Goal: Task Accomplishment & Management: Complete application form

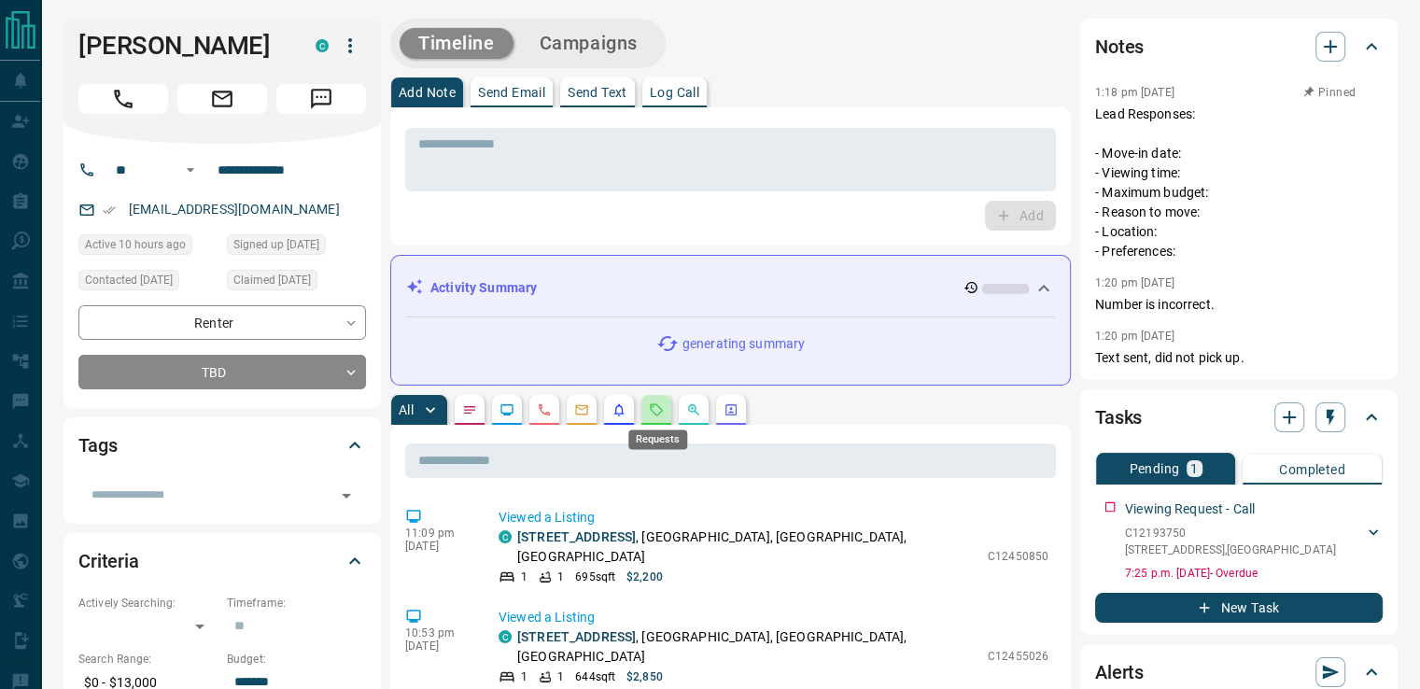
click at [664, 406] on icon "Requests" at bounding box center [656, 409] width 15 height 15
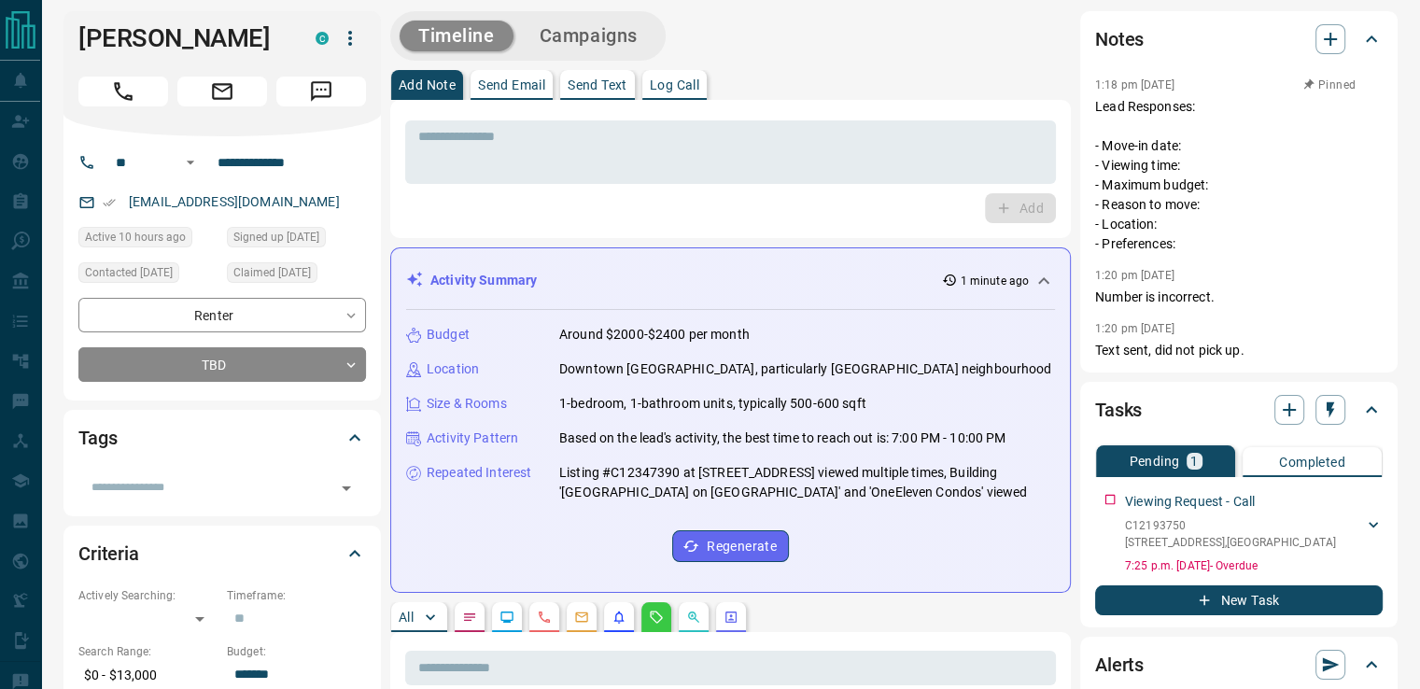
scroll to position [4, 0]
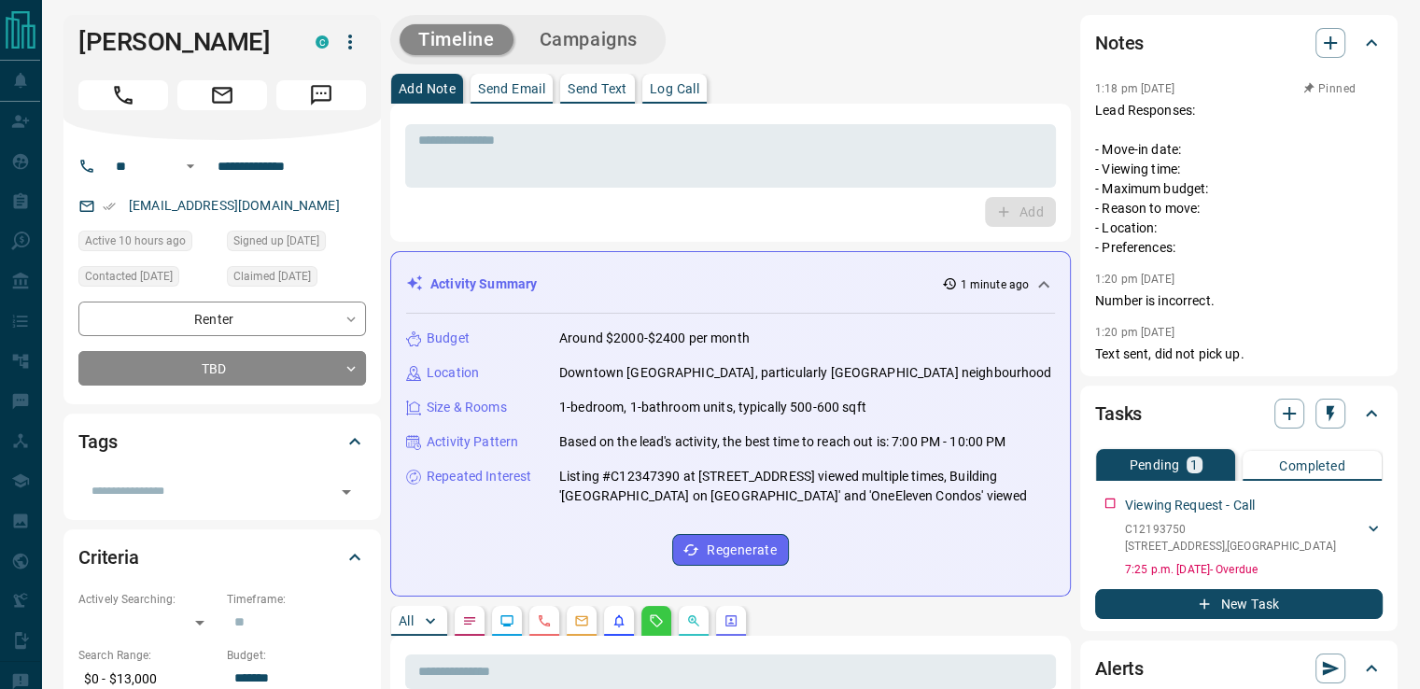
click at [315, 343] on div "**********" at bounding box center [221, 343] width 287 height 84
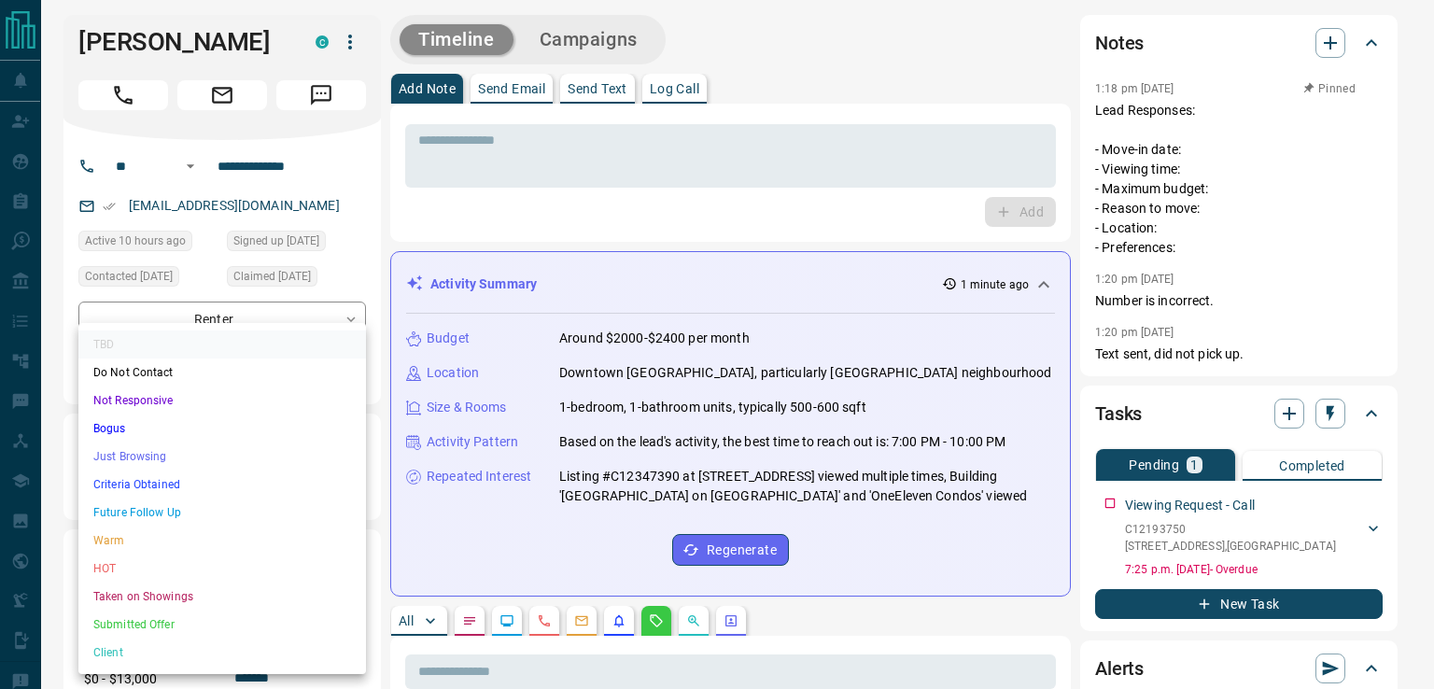
click at [201, 456] on li "Just Browsing" at bounding box center [221, 456] width 287 height 28
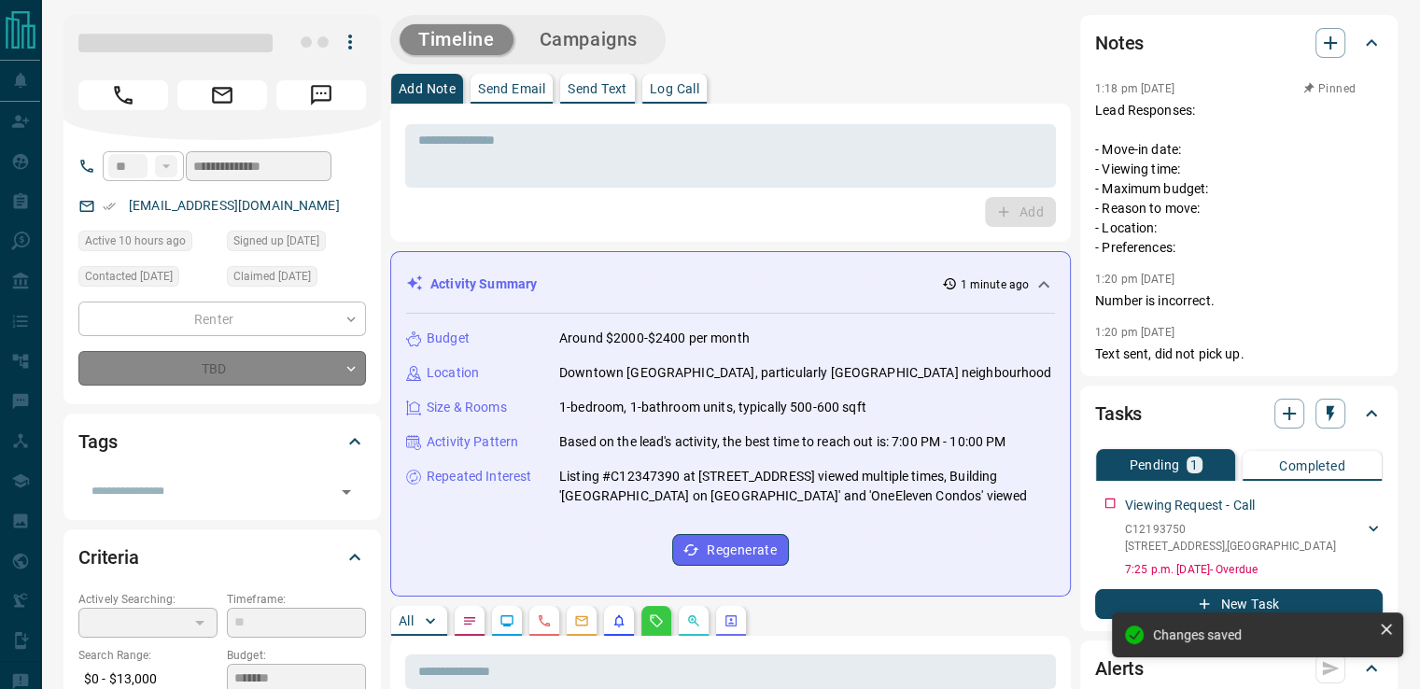
type input "*"
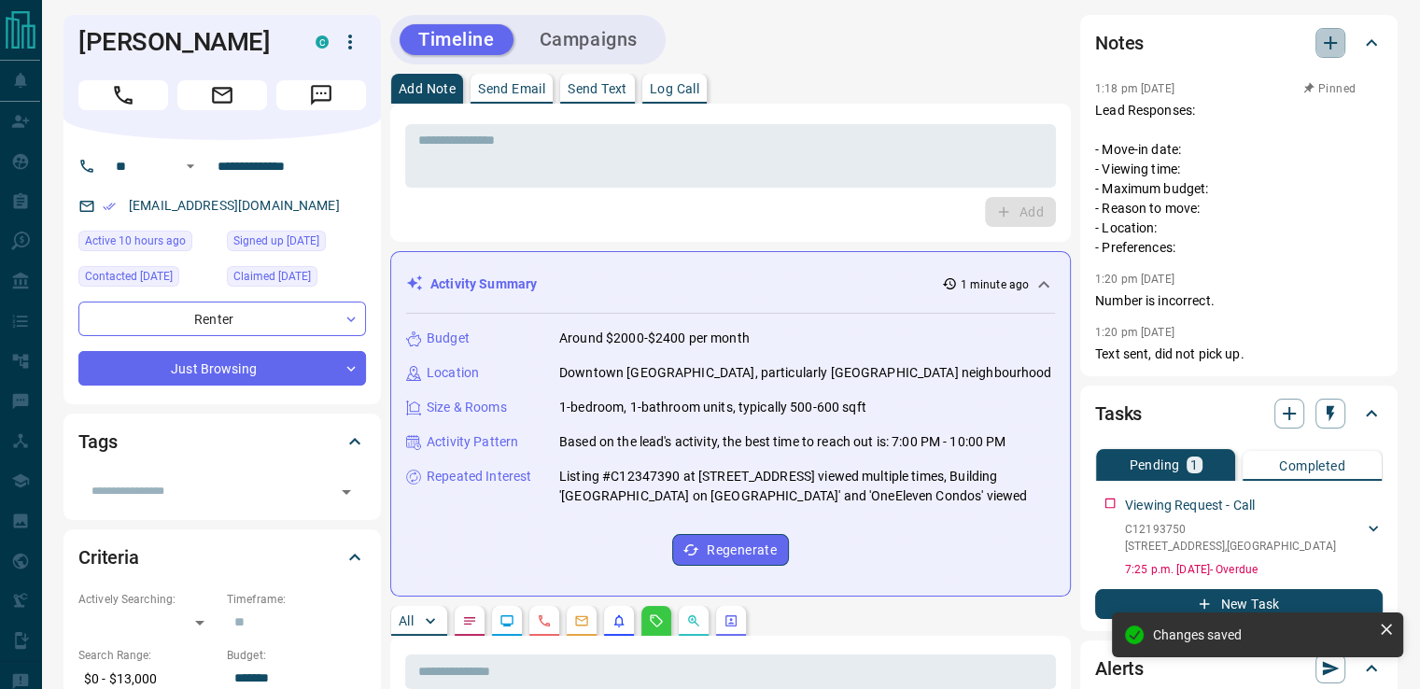
click at [1327, 42] on icon "button" at bounding box center [1329, 42] width 13 height 13
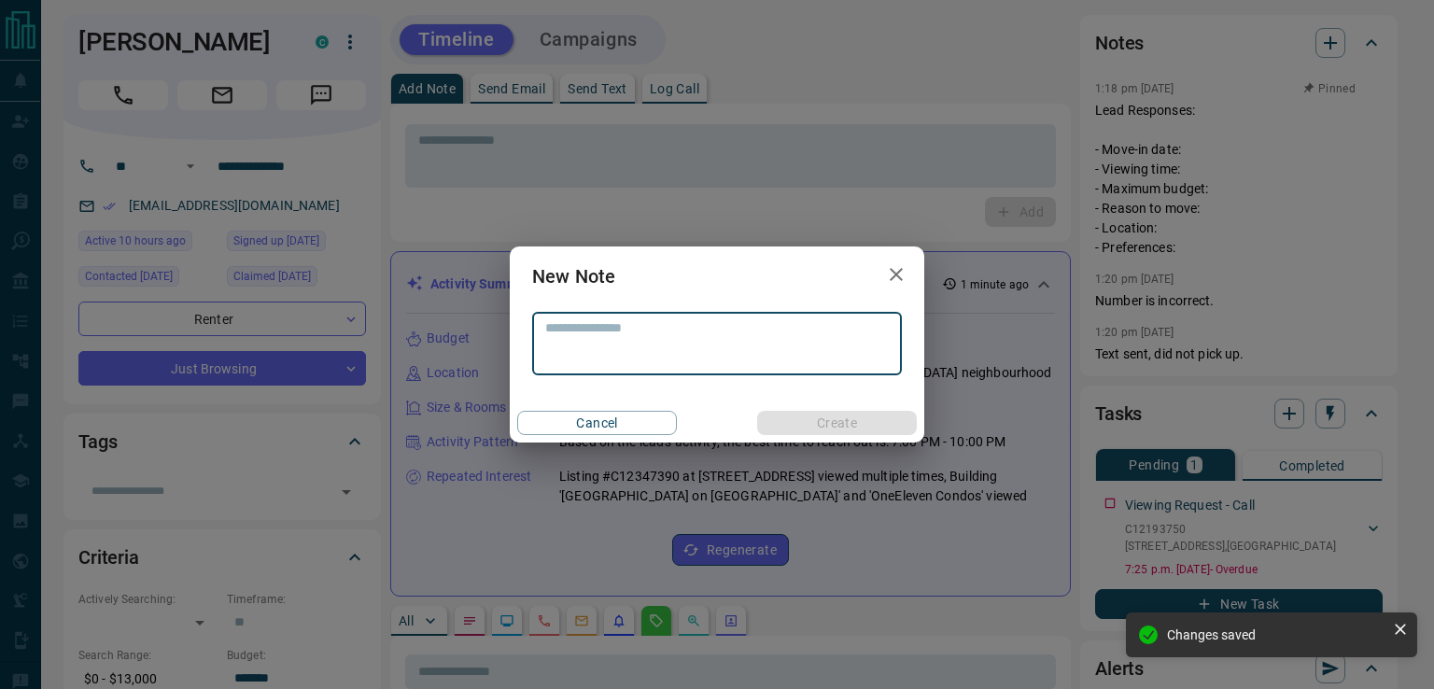
click at [825, 328] on textarea at bounding box center [716, 344] width 343 height 48
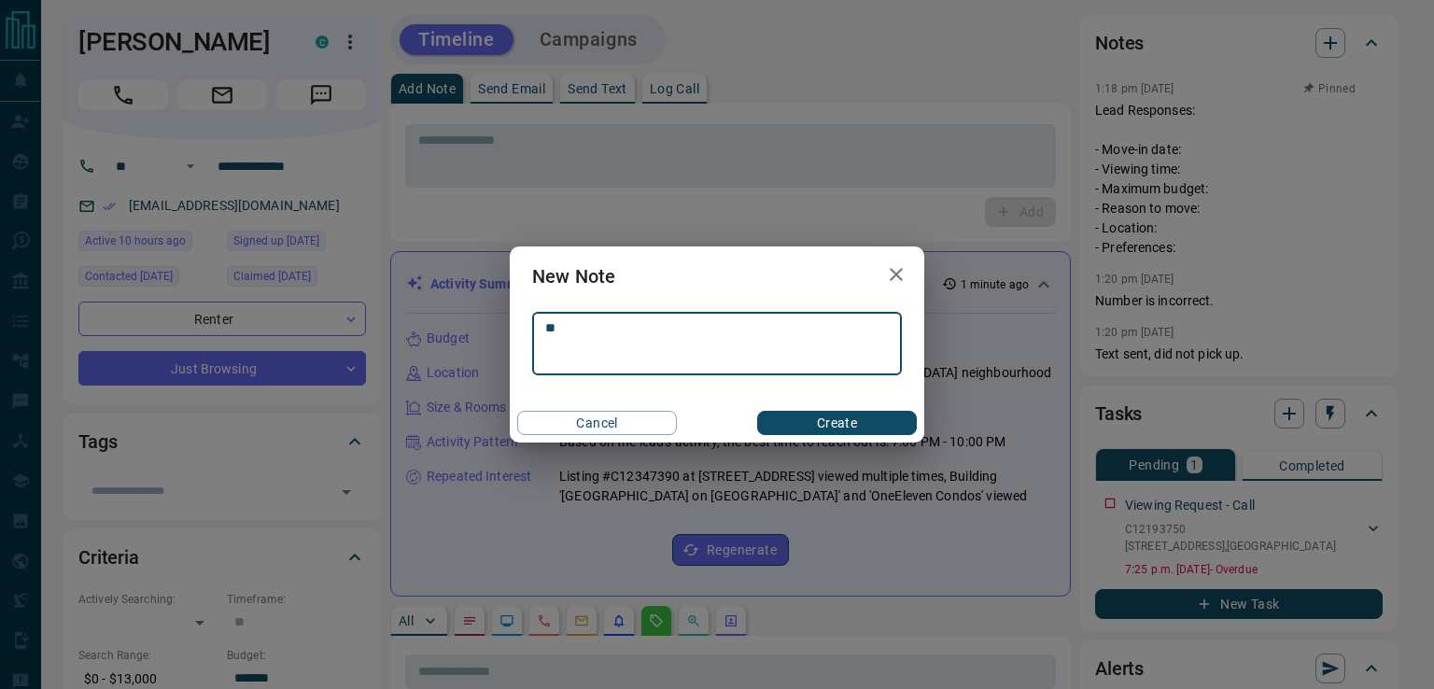
type textarea "*"
type textarea "**********"
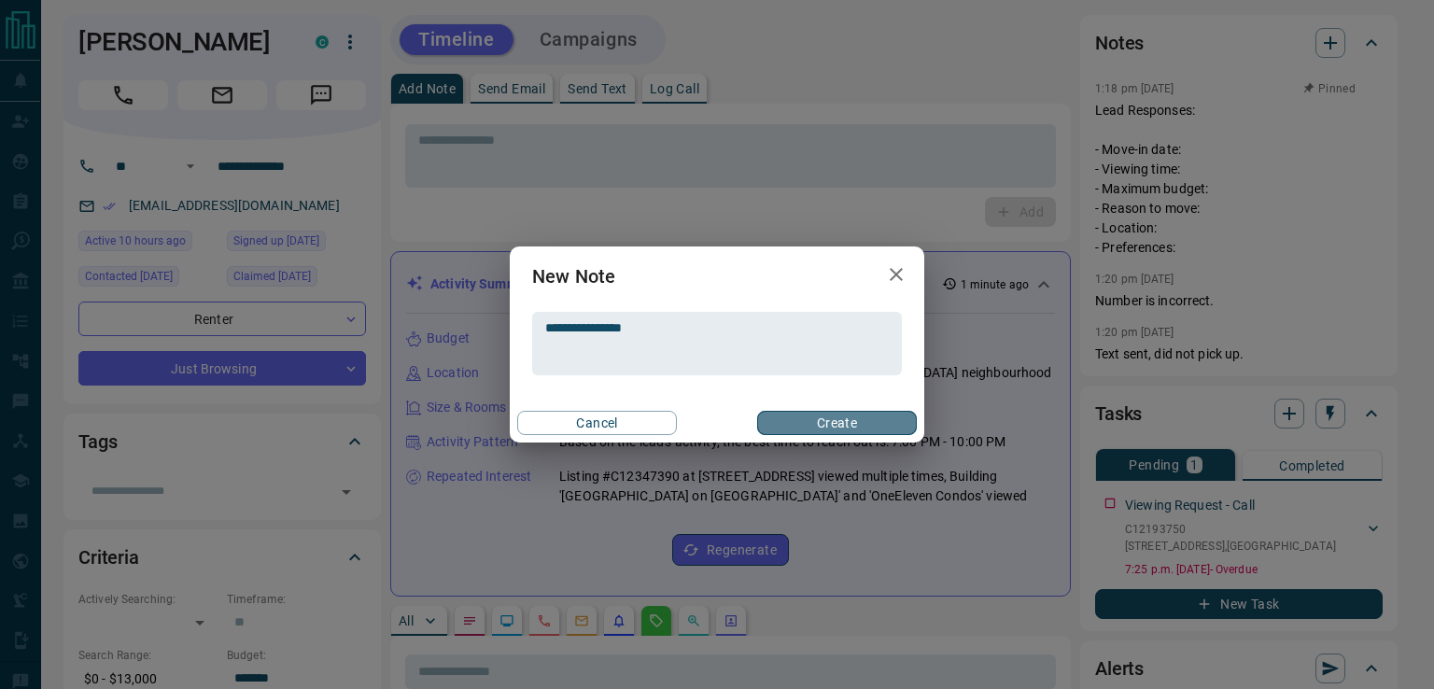
click at [833, 413] on button "Create" at bounding box center [837, 423] width 160 height 24
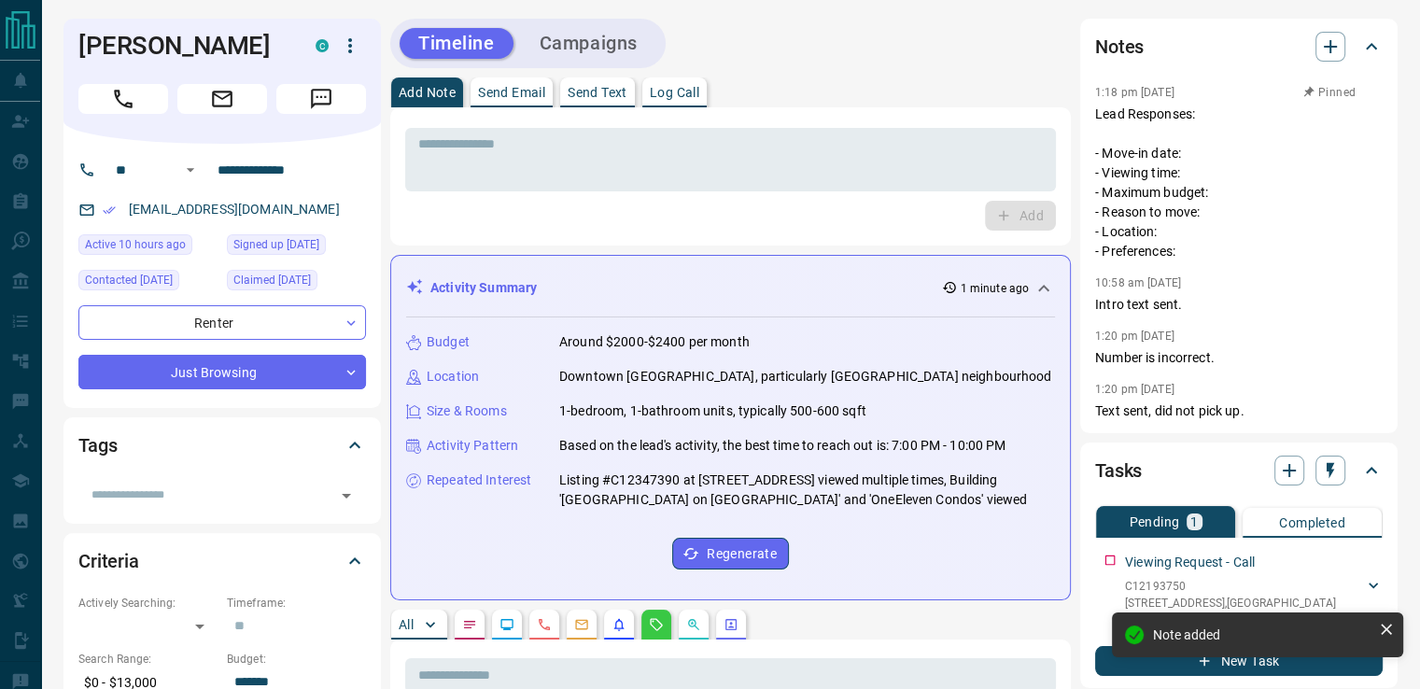
scroll to position [2, 0]
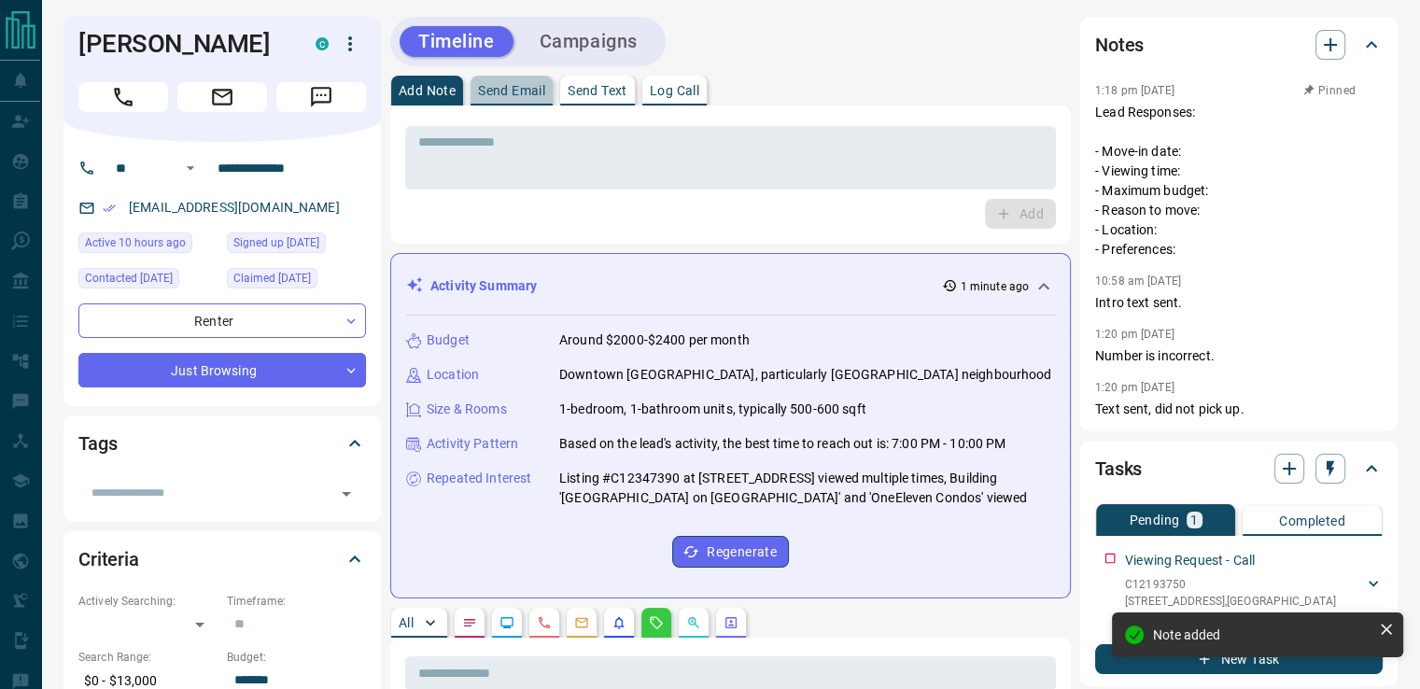
click at [518, 89] on p "Send Email" at bounding box center [511, 90] width 67 height 13
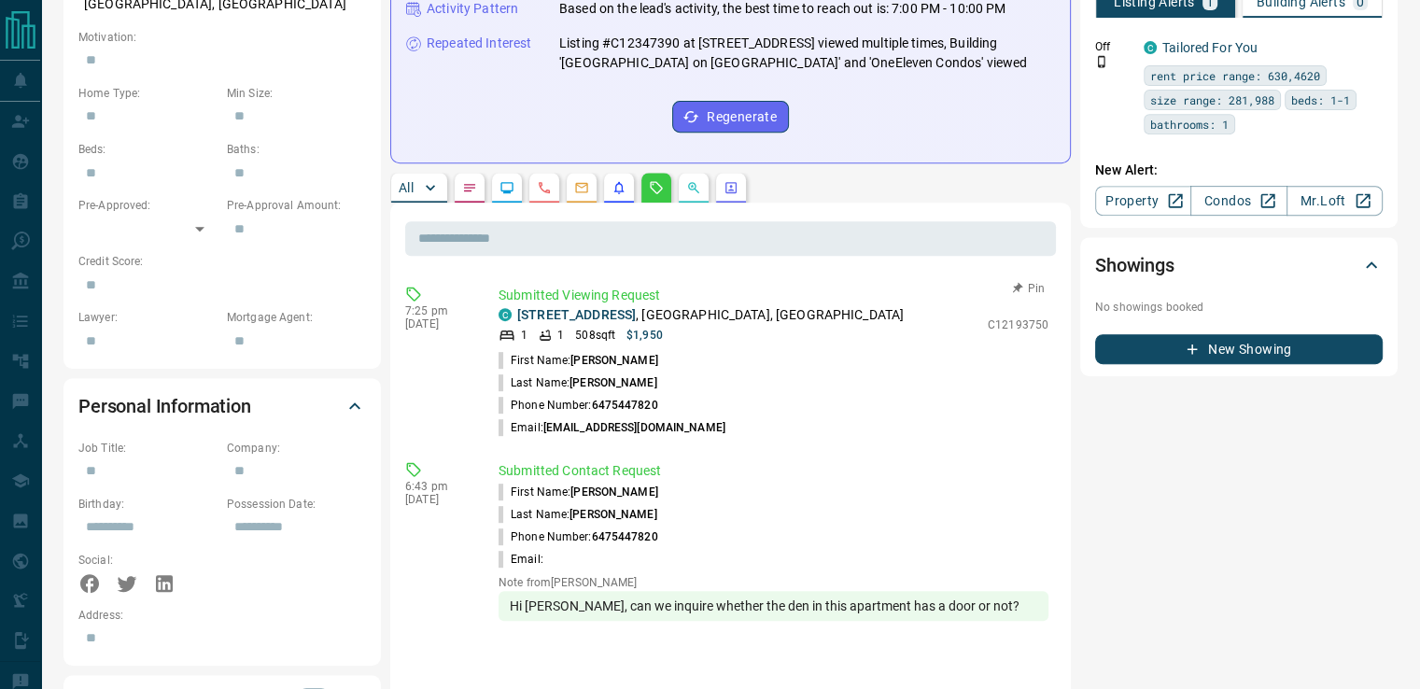
scroll to position [760, 0]
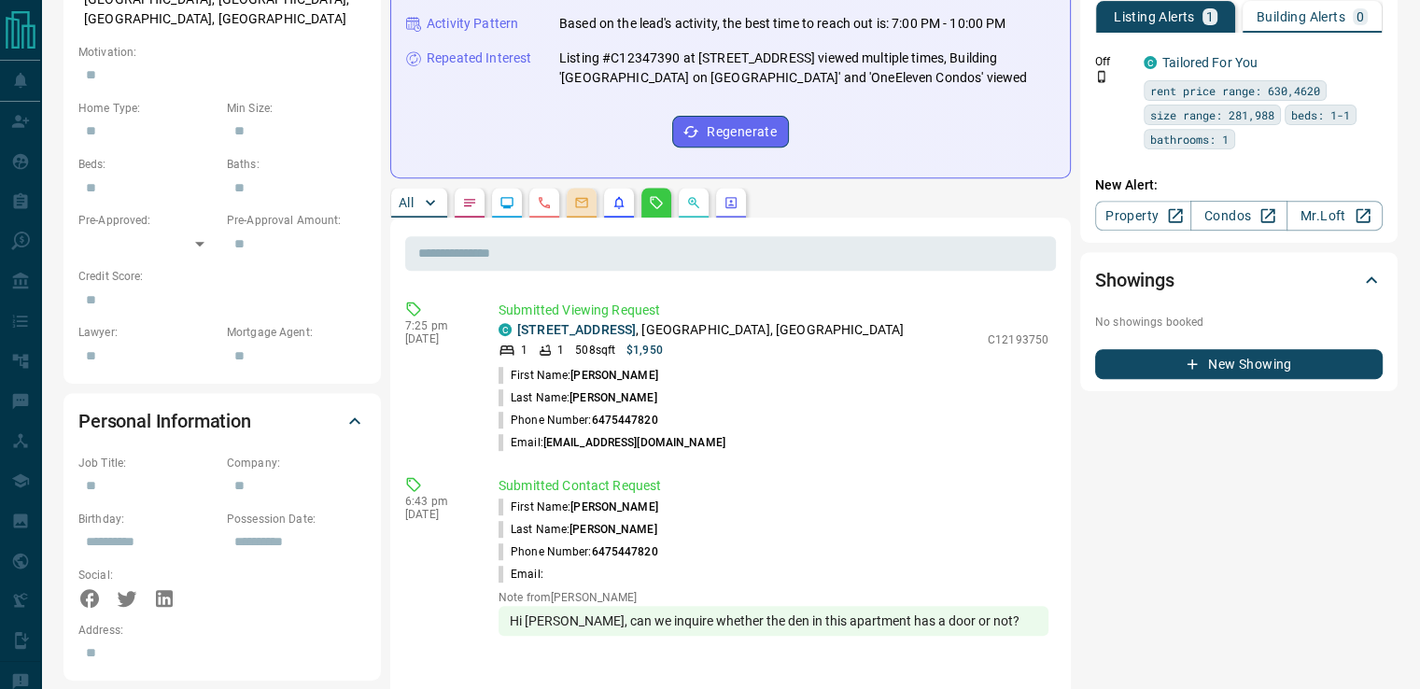
click at [582, 210] on button "button" at bounding box center [582, 203] width 30 height 30
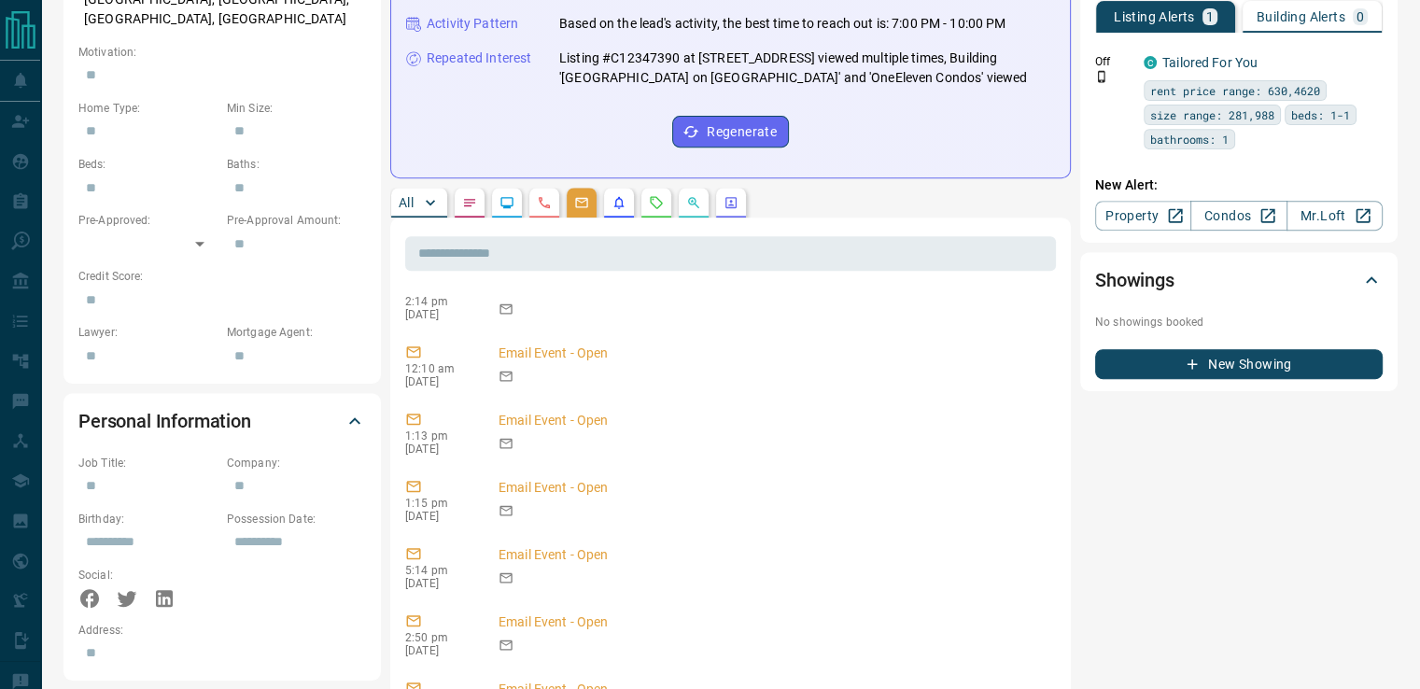
scroll to position [2389, 0]
